Goal: Task Accomplishment & Management: Manage account settings

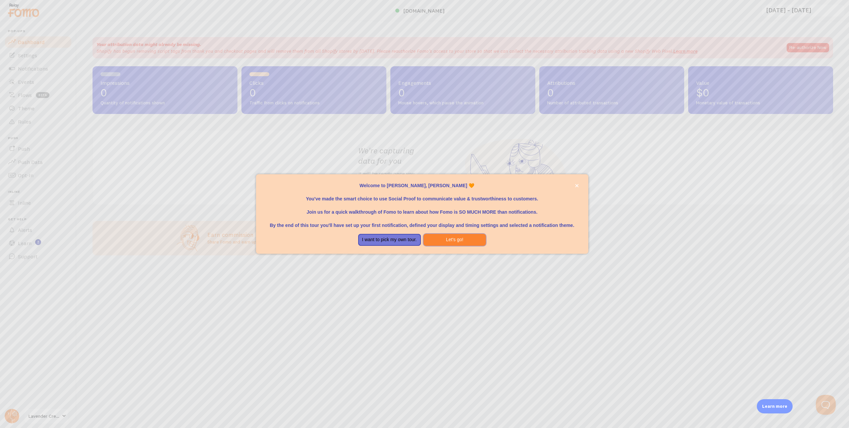
drag, startPoint x: 452, startPoint y: 241, endPoint x: 376, endPoint y: 265, distance: 79.3
click at [389, 273] on div "Welcome to [PERSON_NAME], [PERSON_NAME] 🧡 You've made the smart choice to use S…" at bounding box center [424, 214] width 849 height 428
click at [404, 240] on button "I want to pick my own tour." at bounding box center [389, 240] width 63 height 12
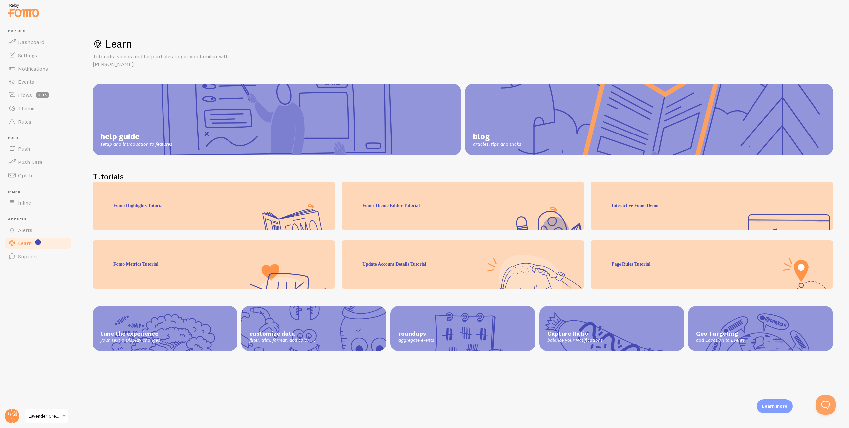
click at [162, 115] on link "help guide setup and introduction to features" at bounding box center [277, 120] width 368 height 72
click at [29, 58] on span "Settings" at bounding box center [27, 55] width 19 height 7
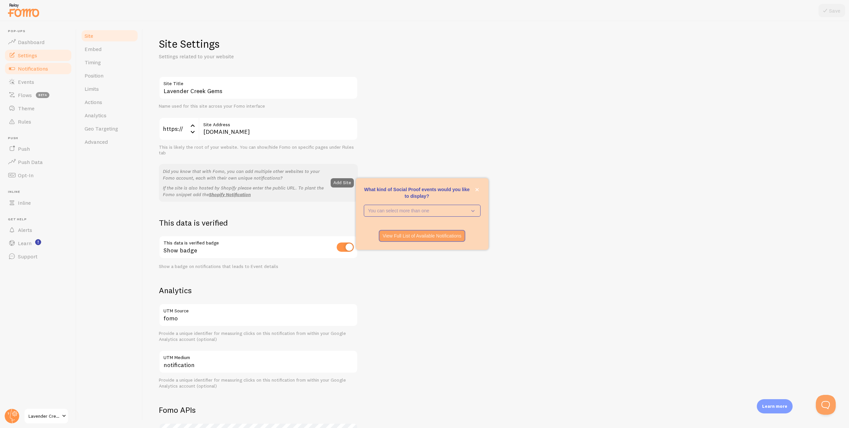
click at [31, 72] on span "Notifications" at bounding box center [33, 68] width 30 height 7
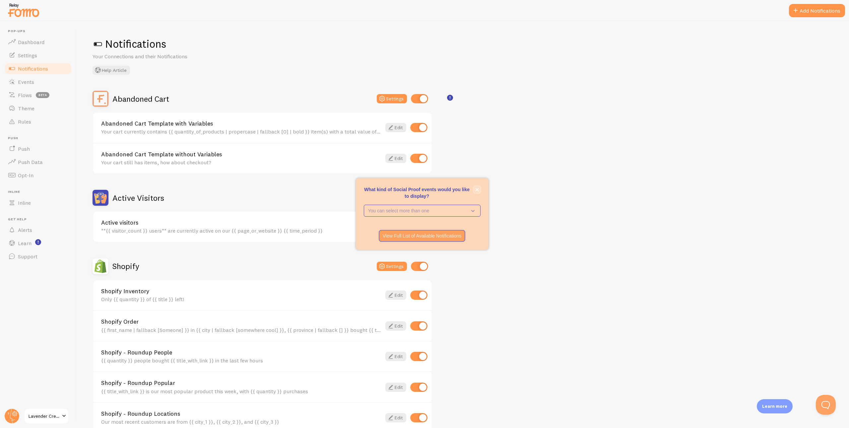
click at [474, 190] on button "close," at bounding box center [477, 189] width 7 height 7
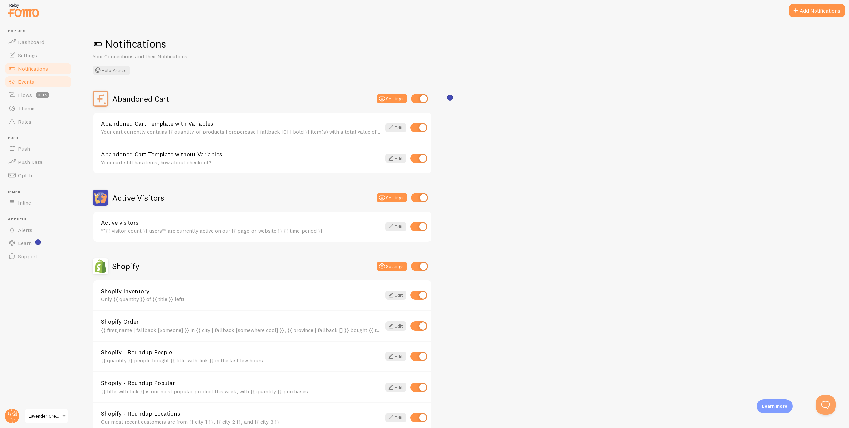
click at [24, 75] on link "Events" at bounding box center [38, 81] width 68 height 13
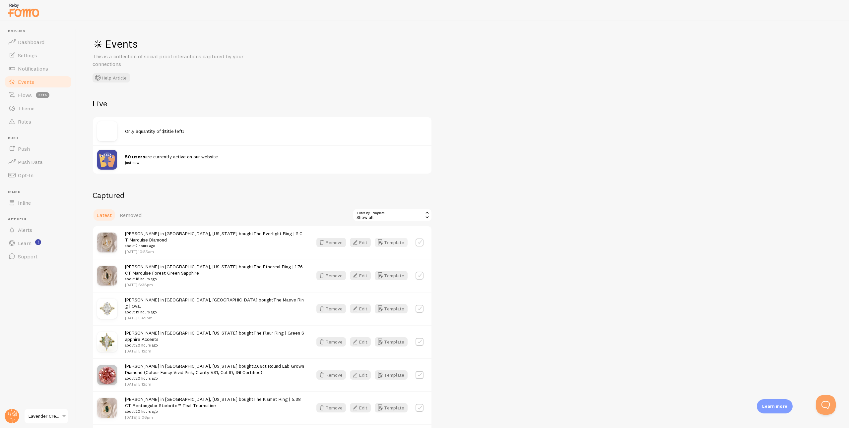
click at [403, 244] on button "Template" at bounding box center [391, 242] width 33 height 9
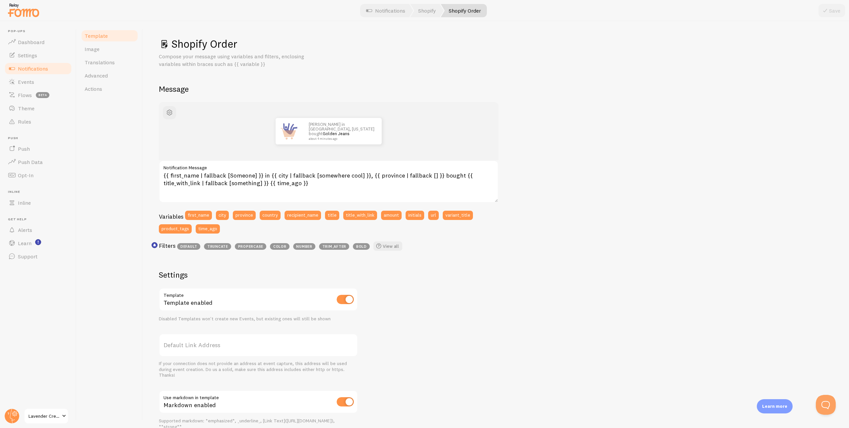
drag, startPoint x: 189, startPoint y: 216, endPoint x: 243, endPoint y: 252, distance: 65.2
click at [240, 252] on div "Variables first_name city province country recipient_name title title_with_link…" at bounding box center [329, 232] width 340 height 43
drag, startPoint x: 203, startPoint y: 213, endPoint x: 209, endPoint y: 221, distance: 10.2
click at [203, 213] on button "first_name" at bounding box center [198, 215] width 27 height 9
click at [202, 213] on button "first_name" at bounding box center [198, 215] width 27 height 9
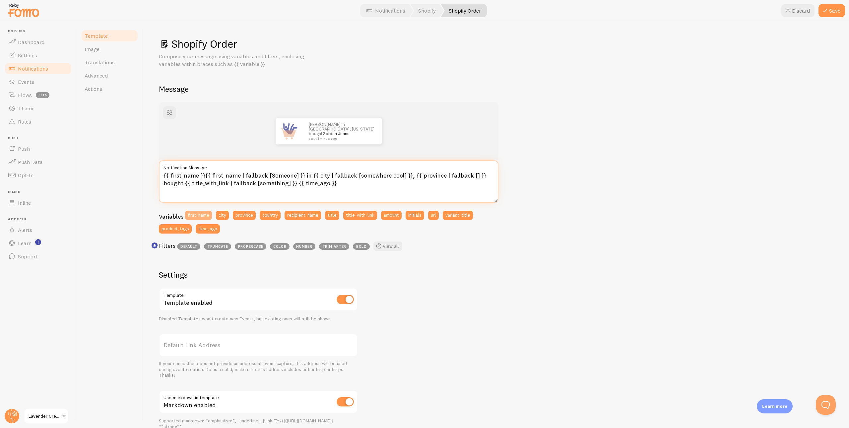
type textarea "{{ first_name }}{{ first_name }}{{ first_name | fallback [Someone] }} in {{ cit…"
click at [193, 247] on span "default" at bounding box center [188, 246] width 23 height 7
click at [187, 174] on textarea "{{ first_name }}{{ first_name }}{{ first_name | fallback [Someone] }} in {{ cit…" at bounding box center [329, 181] width 340 height 42
click at [349, 303] on input "checkbox" at bounding box center [345, 299] width 17 height 9
checkbox input "false"
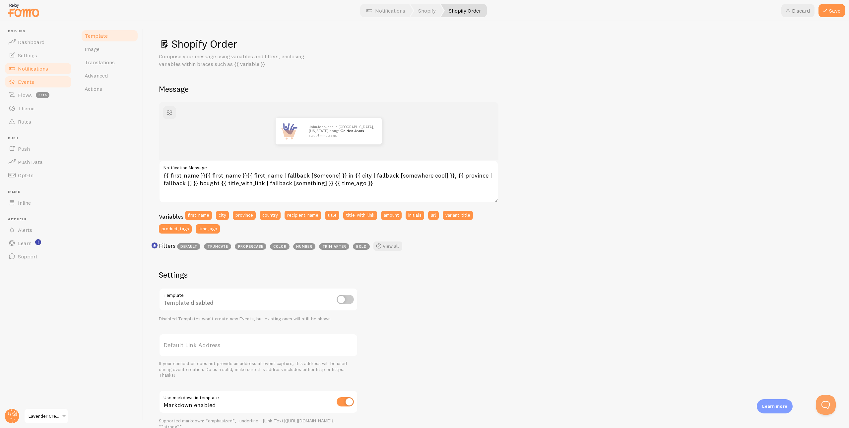
click at [15, 80] on span at bounding box center [12, 82] width 8 height 8
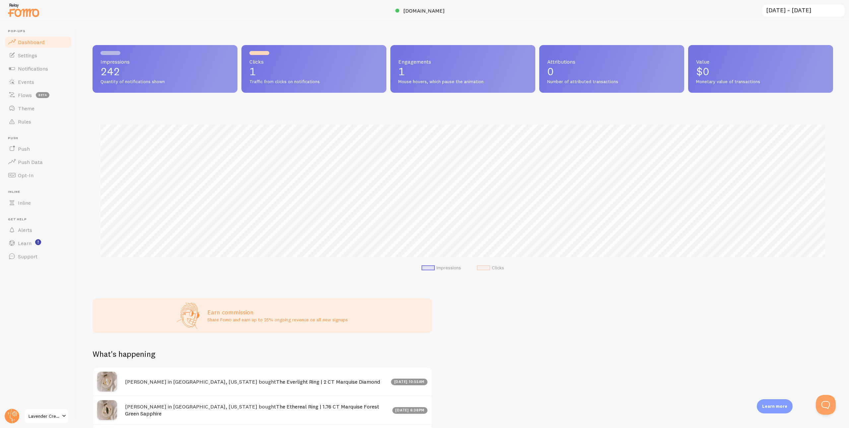
click at [64, 418] on span at bounding box center [64, 416] width 8 height 8
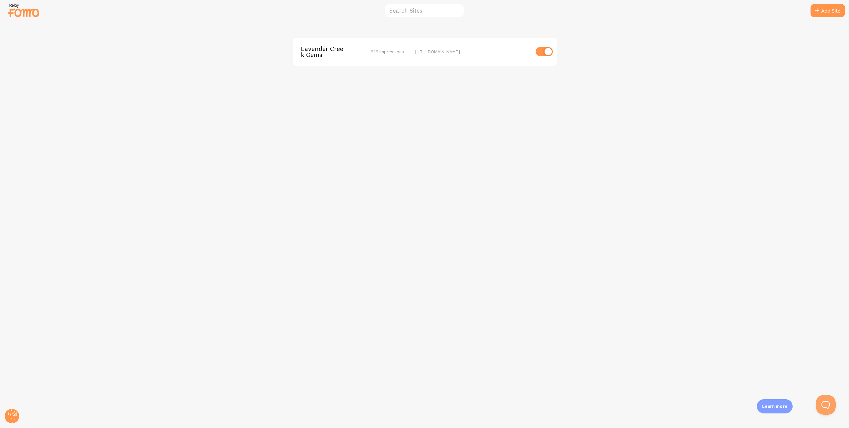
click at [548, 53] on input "checkbox" at bounding box center [544, 51] width 17 height 9
checkbox input "false"
click at [12, 8] on img at bounding box center [23, 10] width 33 height 17
